Goal: Find contact information: Find contact information

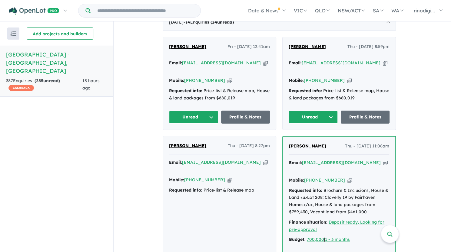
scroll to position [249, 0]
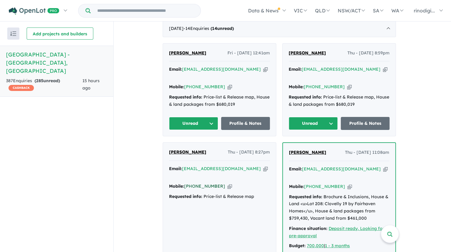
drag, startPoint x: 220, startPoint y: 169, endPoint x: 194, endPoint y: 166, distance: 26.4
click at [194, 183] on div "Mobile: [PHONE_NUMBER] Copied!" at bounding box center [219, 186] width 101 height 7
copy link "407 256 051"
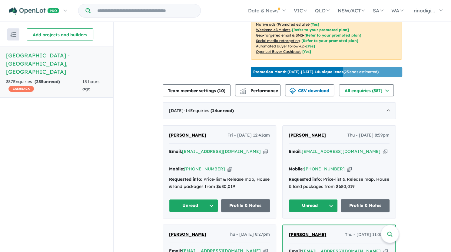
scroll to position [171, 0]
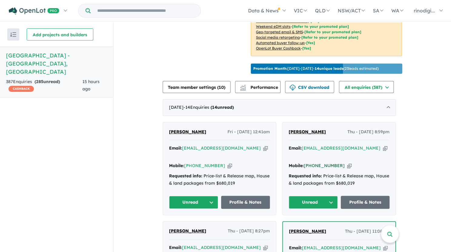
drag, startPoint x: 340, startPoint y: 155, endPoint x: 321, endPoint y: 155, distance: 19.1
click at [315, 163] on div "Mobile: +61 403 493 301 Copied!" at bounding box center [338, 166] width 101 height 7
copy link "403 493 301"
drag, startPoint x: 219, startPoint y: 155, endPoint x: 196, endPoint y: 157, distance: 23.4
click at [196, 163] on div "Mobile: +61 459 123 377 Copied!" at bounding box center [219, 166] width 101 height 7
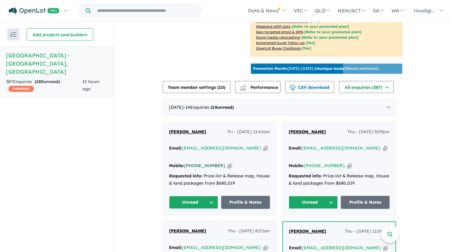
copy link "459 123 377"
